Goal: Transaction & Acquisition: Obtain resource

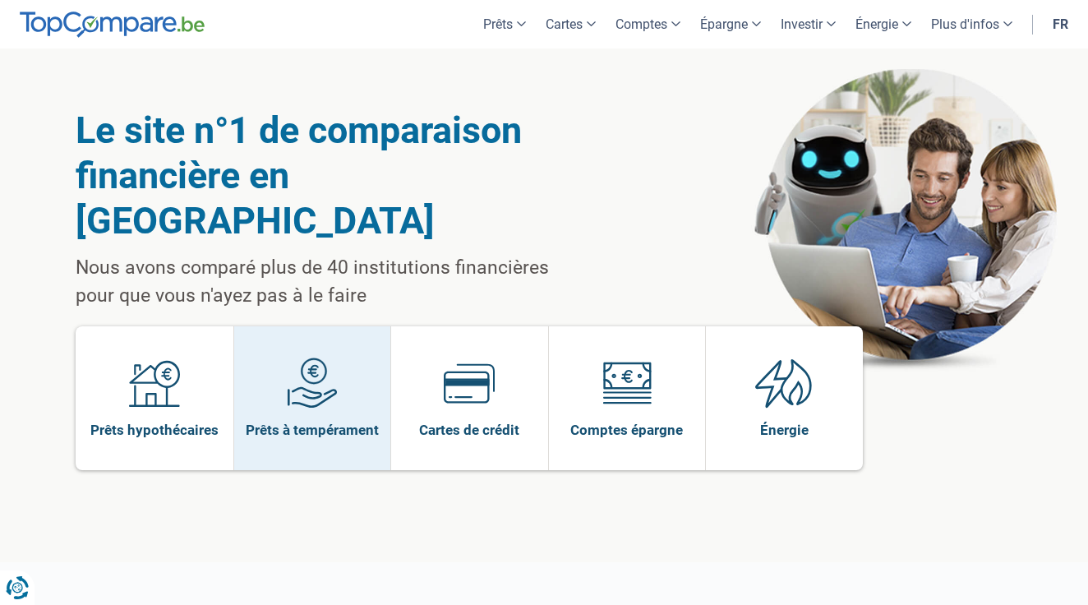
click at [315, 357] on img at bounding box center [312, 382] width 51 height 51
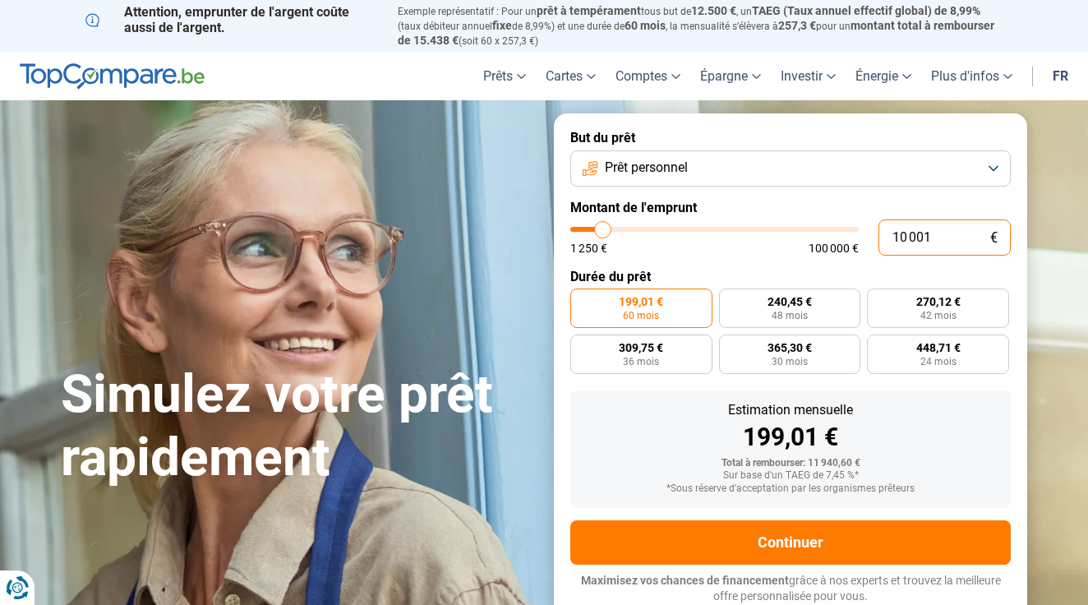
drag, startPoint x: 940, startPoint y: 231, endPoint x: 815, endPoint y: 228, distance: 124.9
click at [815, 228] on div "10 001 € 1 250 € 100 000 €" at bounding box center [790, 237] width 440 height 36
type input "10000"
radio input "true"
type input "5"
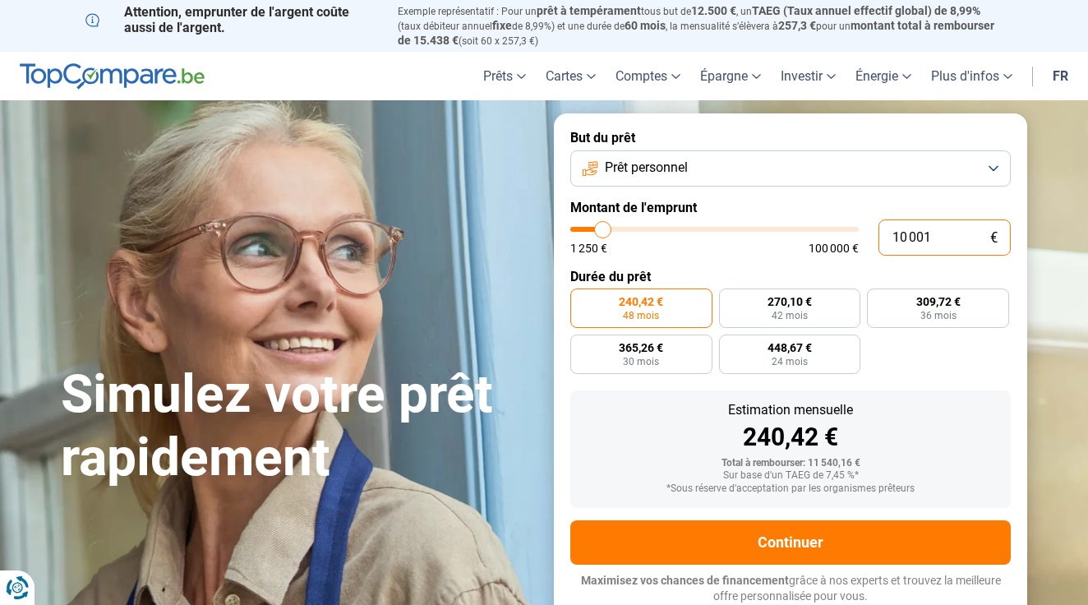
type input "1250"
type input "50"
type input "1250"
type input "500"
type input "1250"
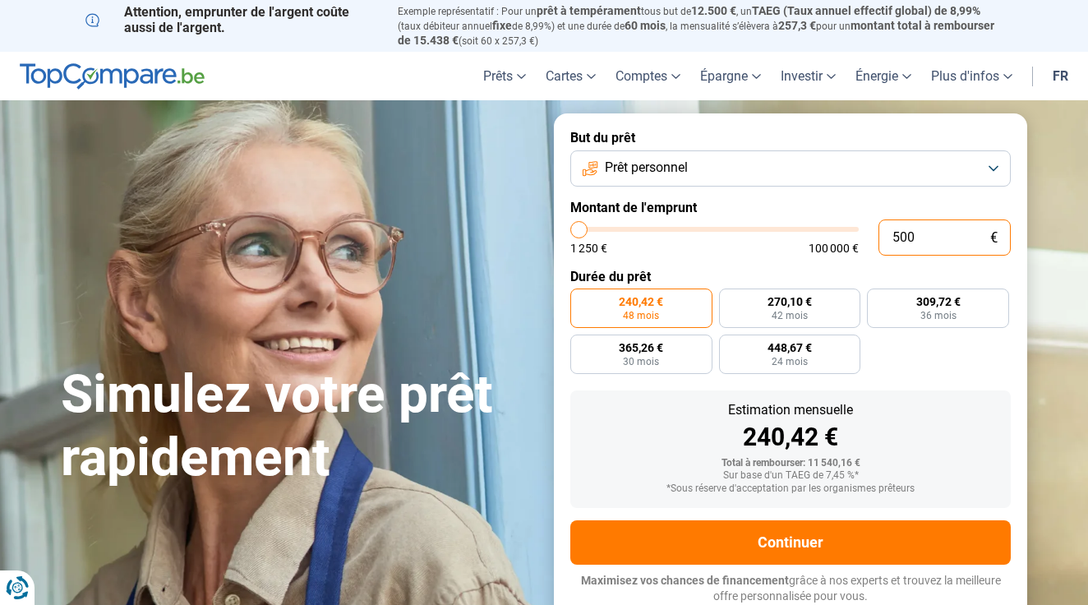
type input "5 000"
type input "5000"
radio input "true"
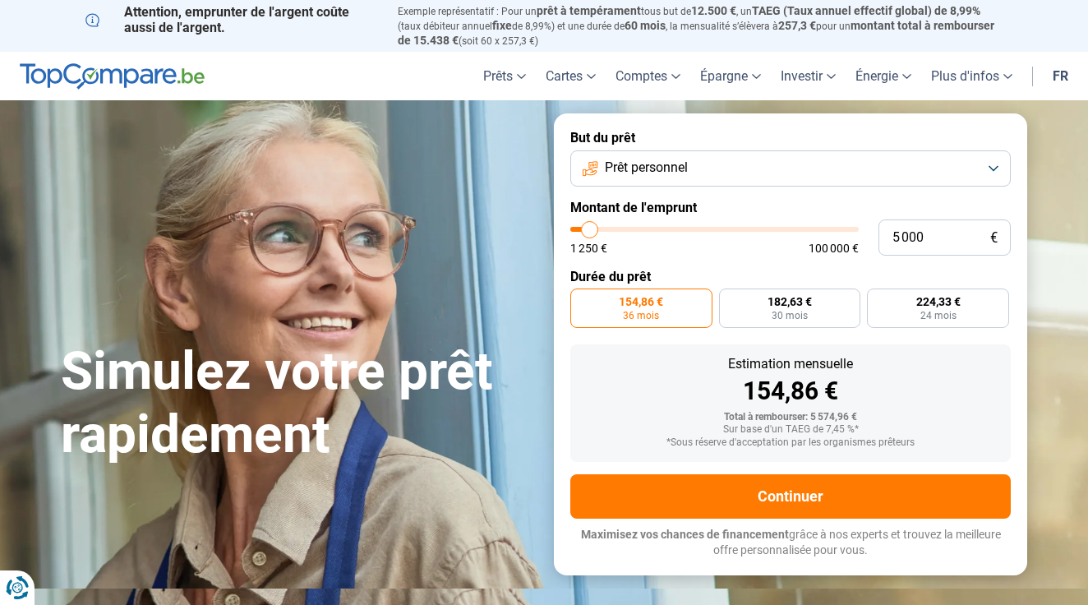
click at [879, 371] on div "Estimation mensuelle 154,86 €" at bounding box center [790, 380] width 414 height 46
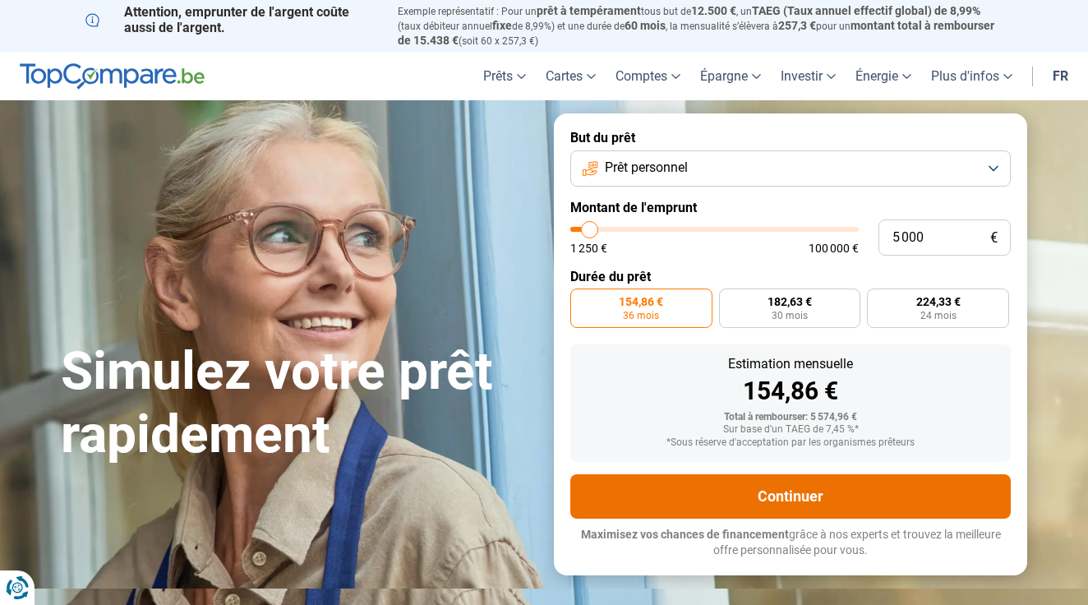
click at [793, 484] on button "Continuer" at bounding box center [790, 496] width 440 height 44
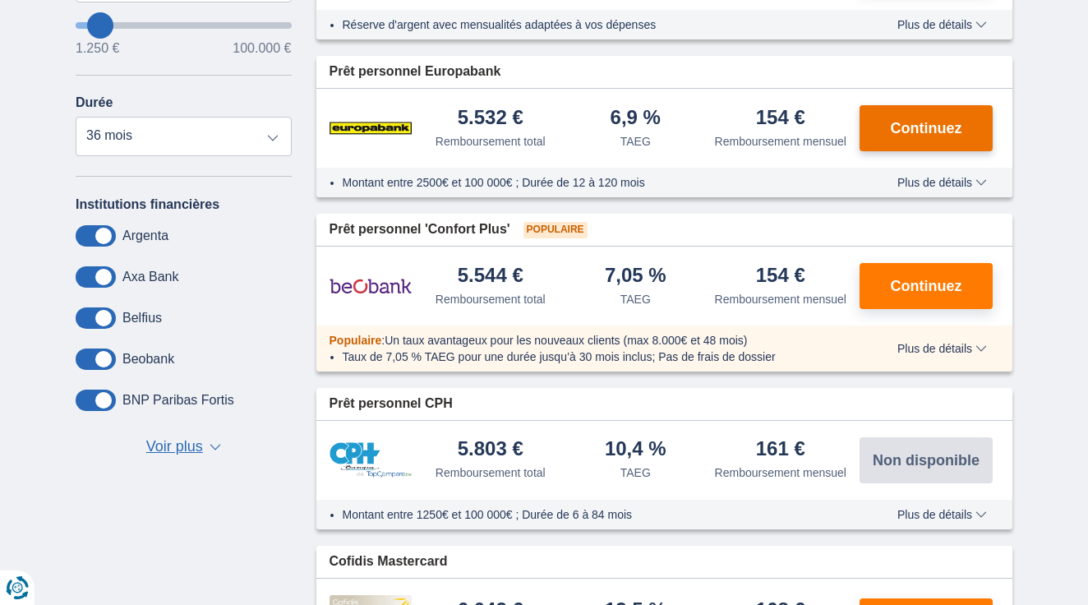
scroll to position [513, 0]
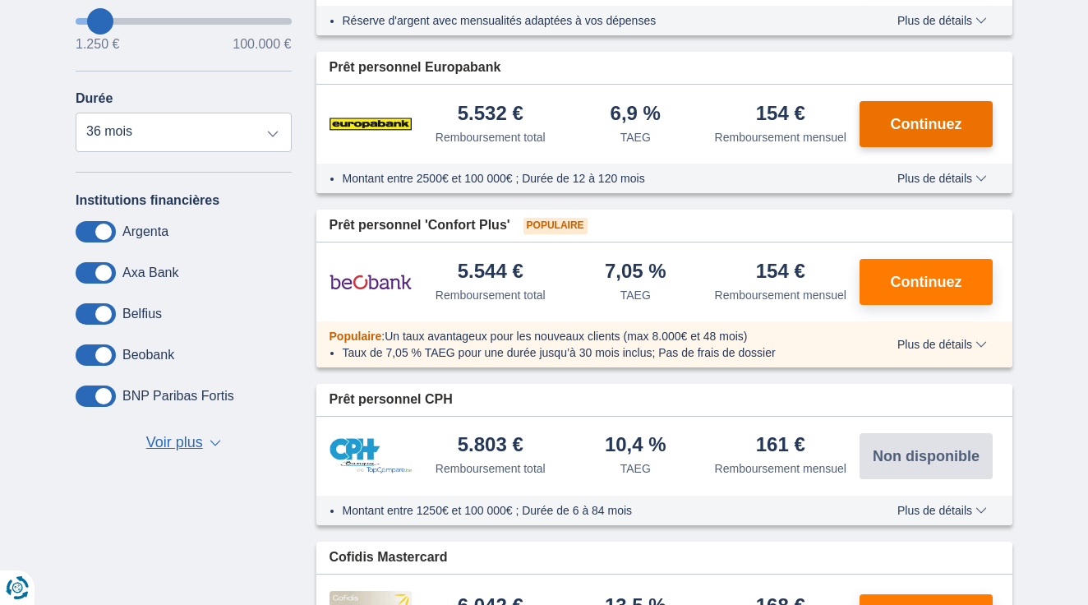
click at [903, 131] on span "Continuez" at bounding box center [926, 124] width 71 height 15
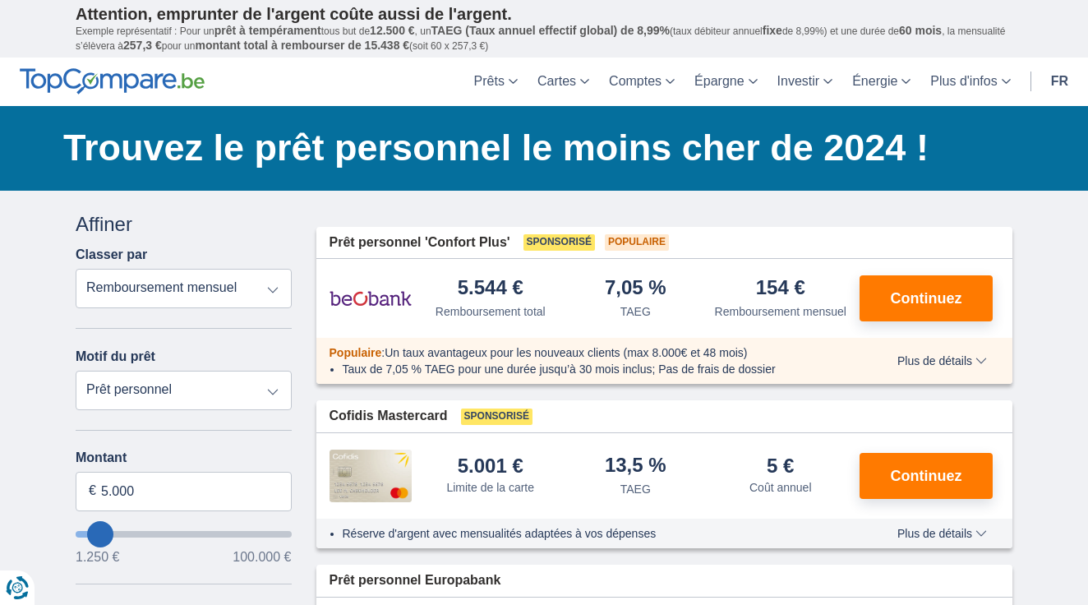
scroll to position [0, 0]
drag, startPoint x: 182, startPoint y: 485, endPoint x: 70, endPoint y: 487, distance: 111.8
click at [71, 487] on div "Annuler Filtres Affiner Classer par Remboursement total TAEG Remboursement mens…" at bounding box center [183, 601] width 241 height 782
type input "9.600"
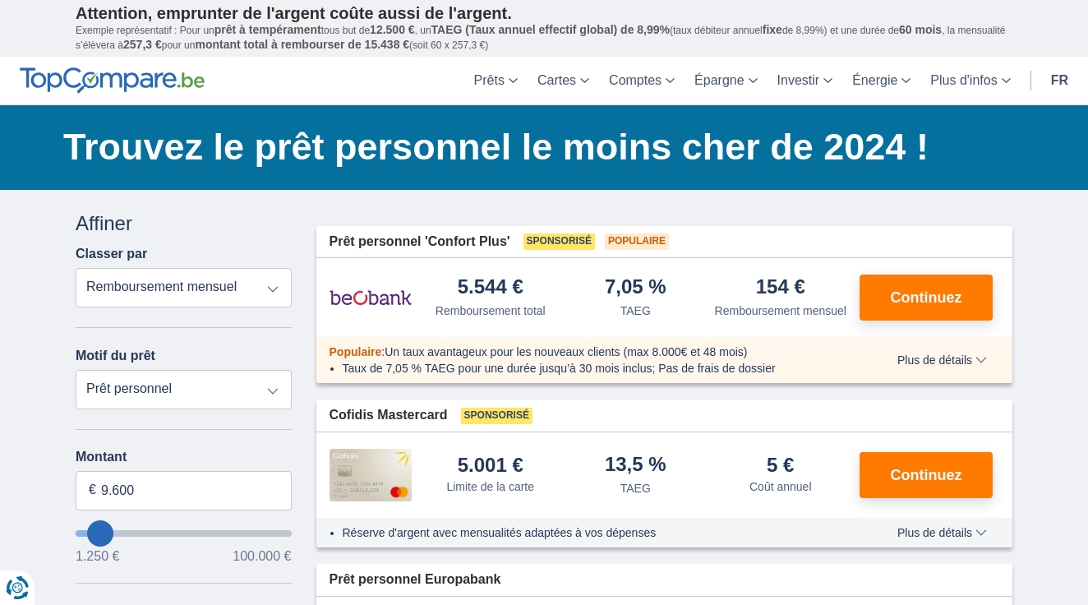
type input "9250"
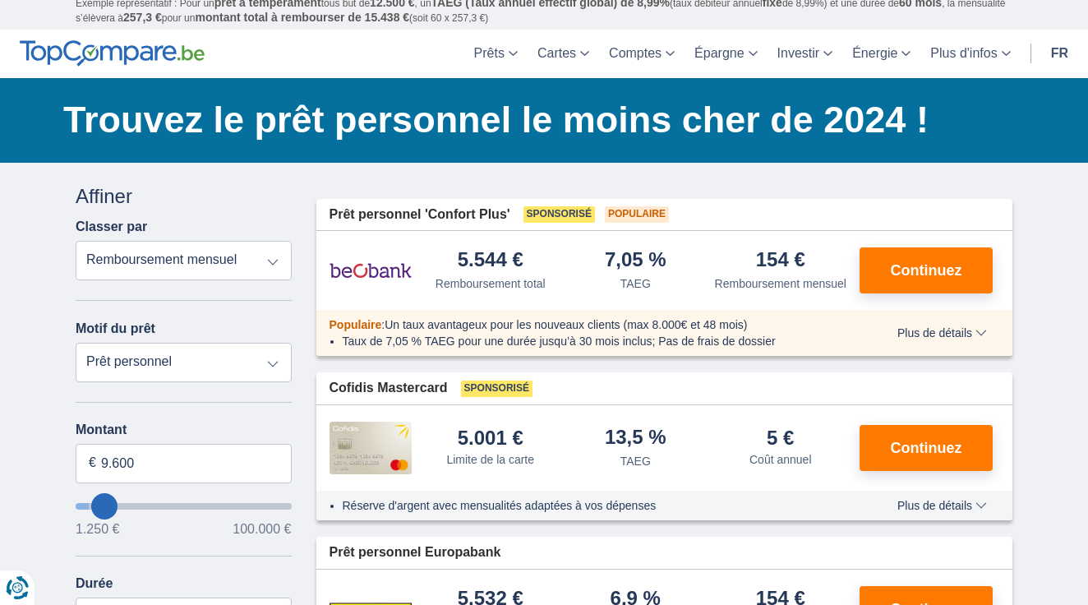
select select "48"
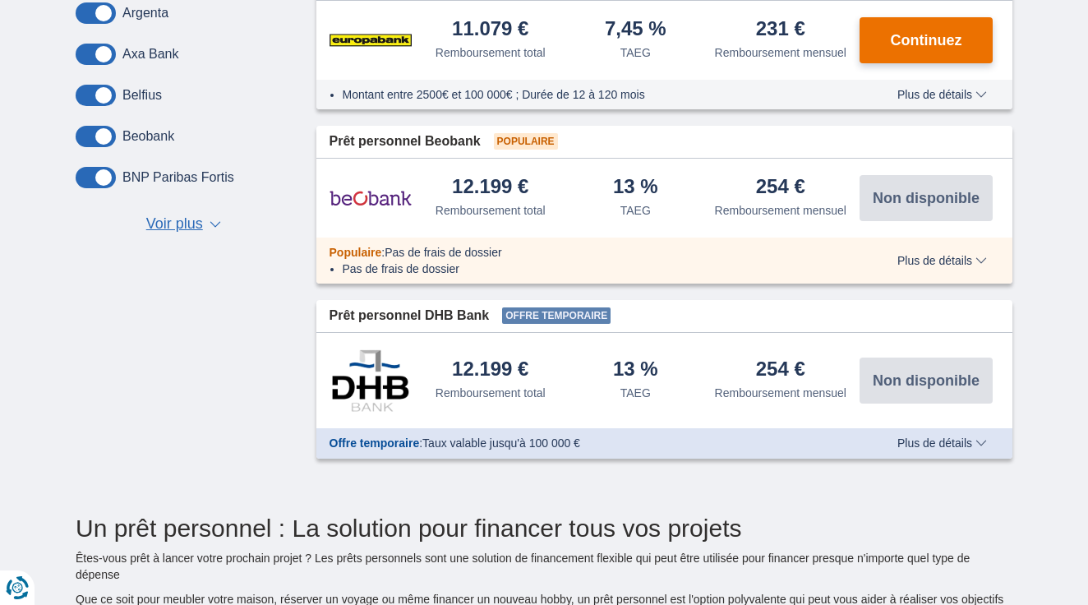
scroll to position [736, 0]
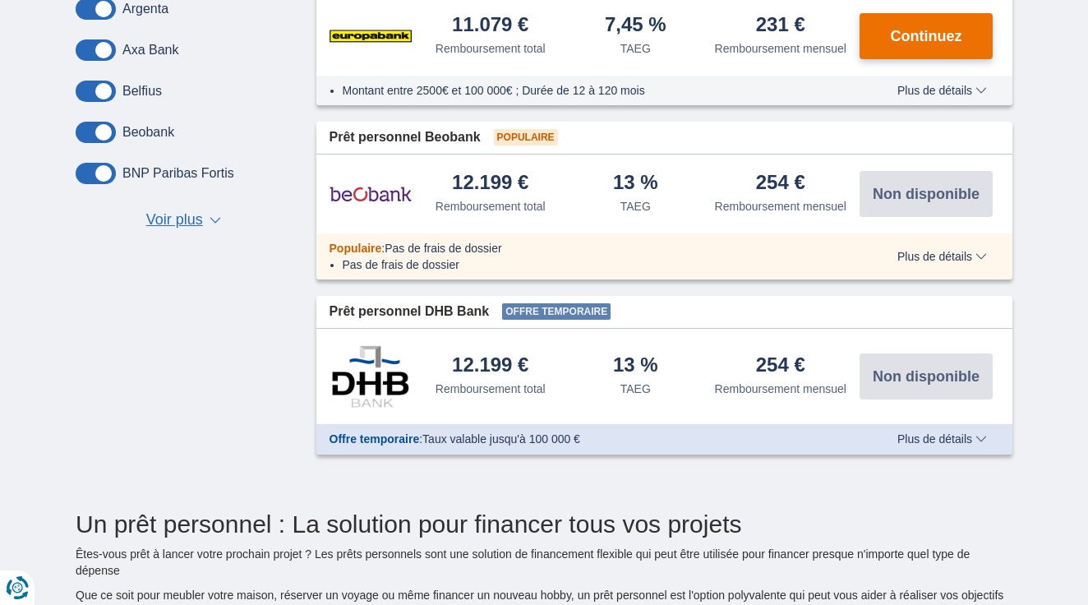
click at [941, 44] on span "Continuez" at bounding box center [926, 36] width 71 height 15
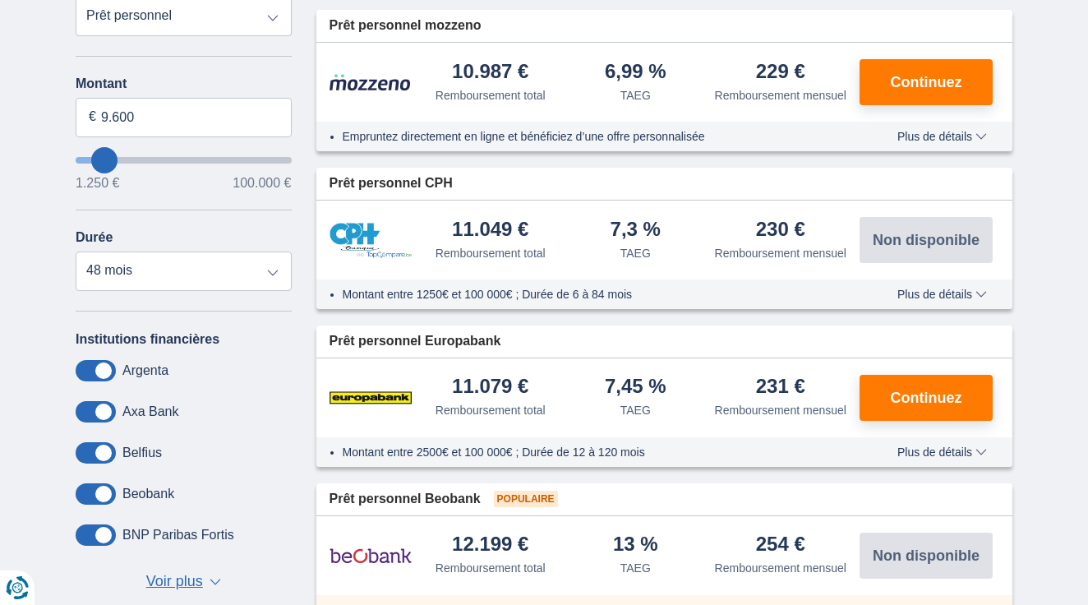
scroll to position [382, 0]
